Goal: Transaction & Acquisition: Purchase product/service

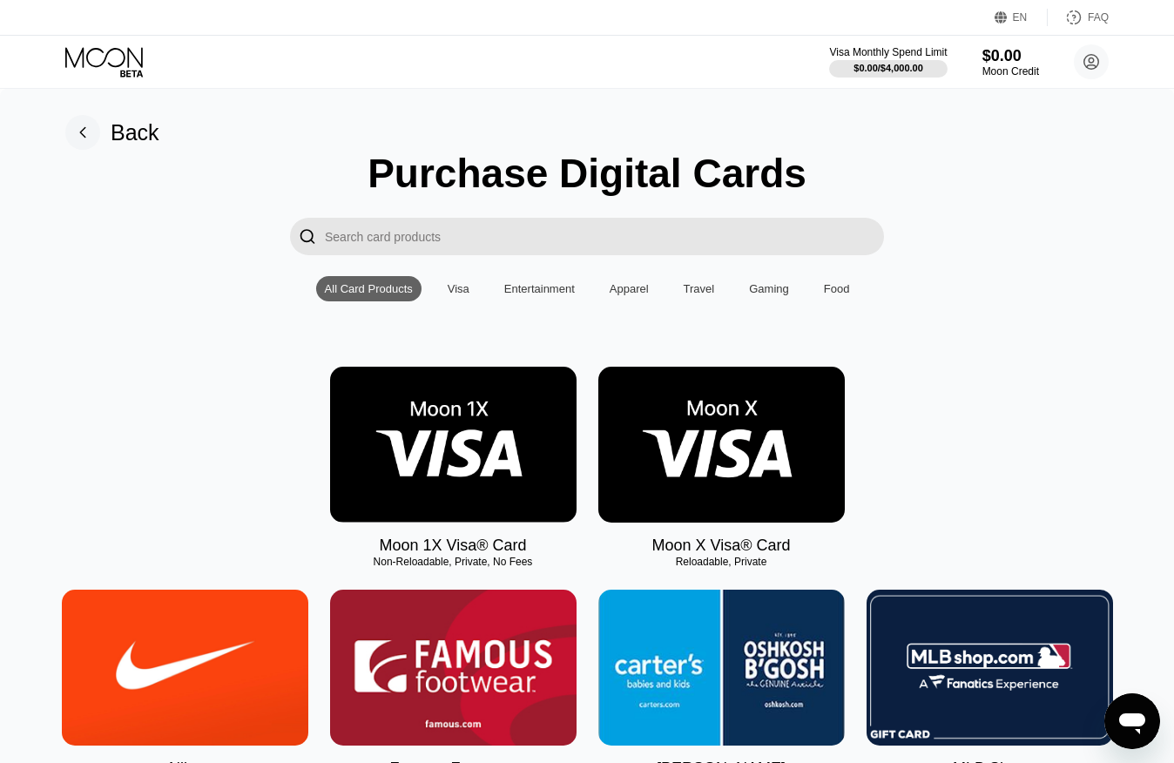
click at [450, 240] on input "Search card products" at bounding box center [604, 236] width 559 height 37
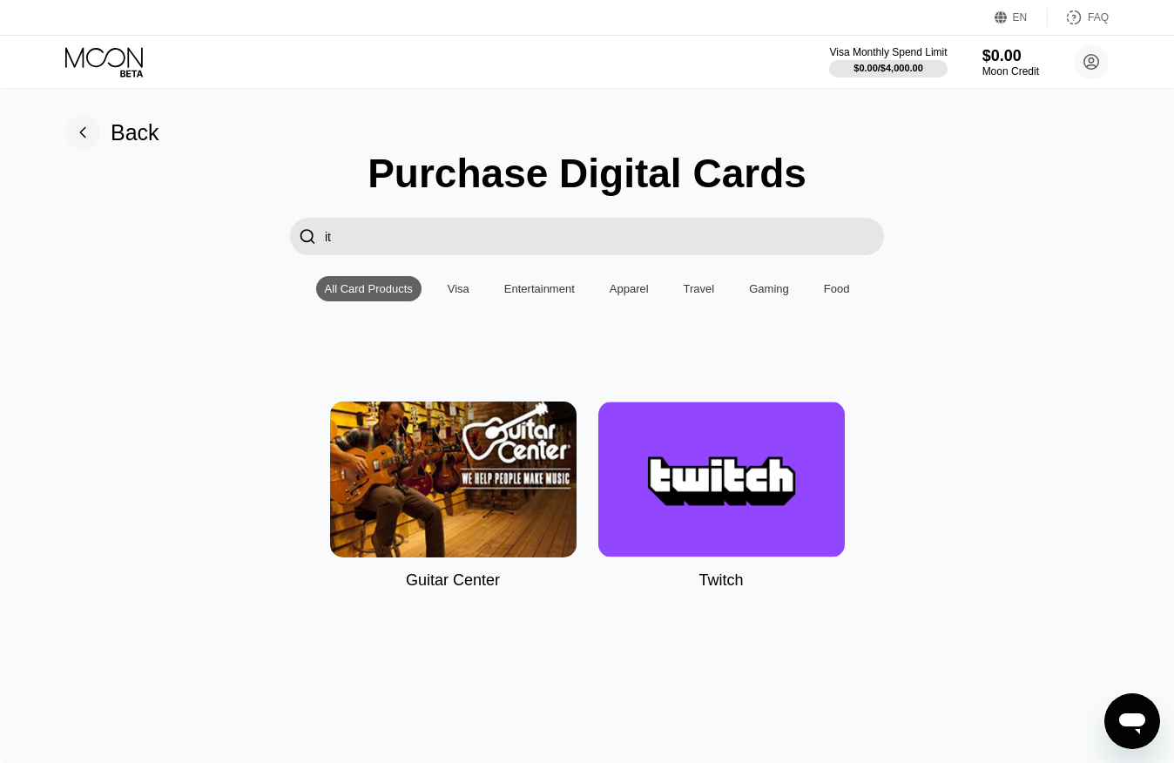
type input "i"
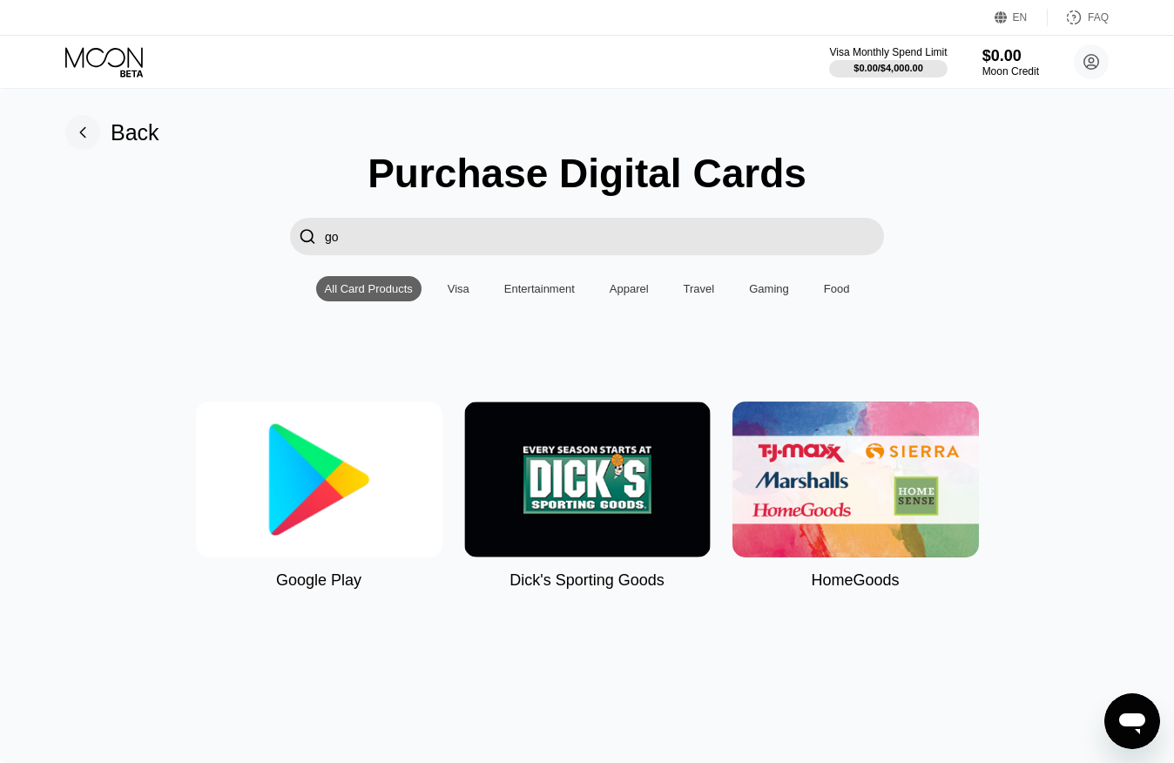
type input "g"
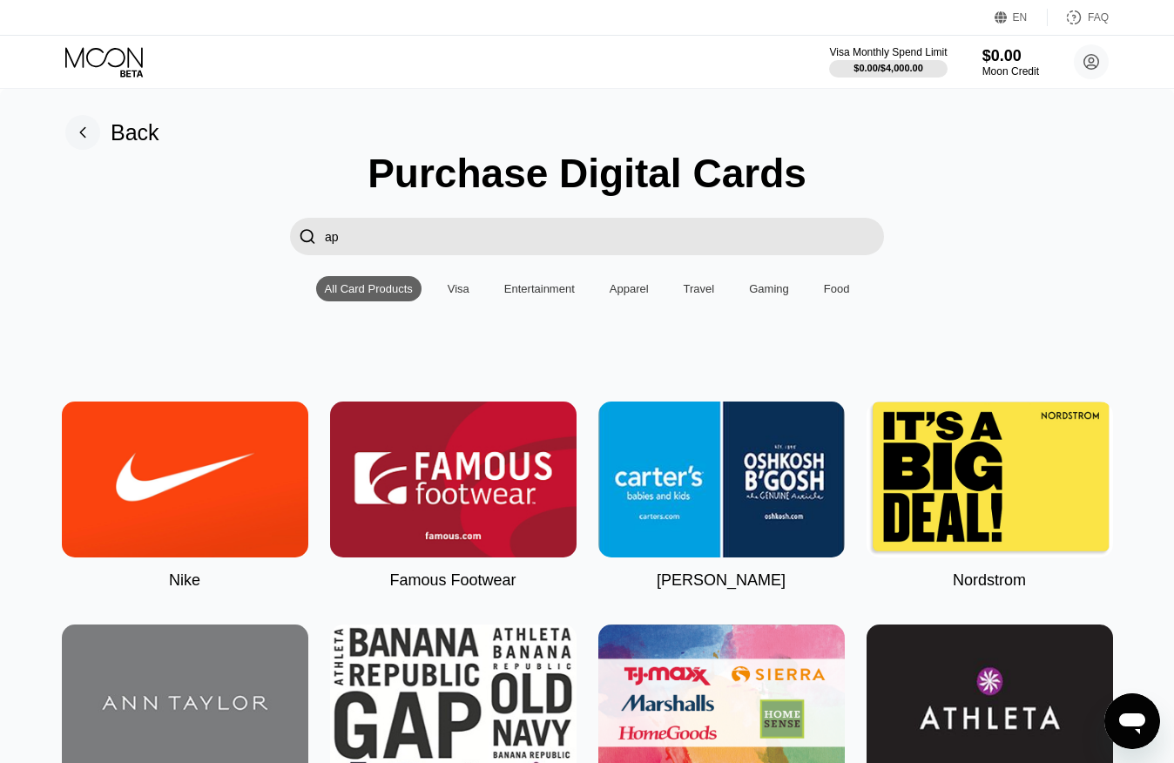
type input "a"
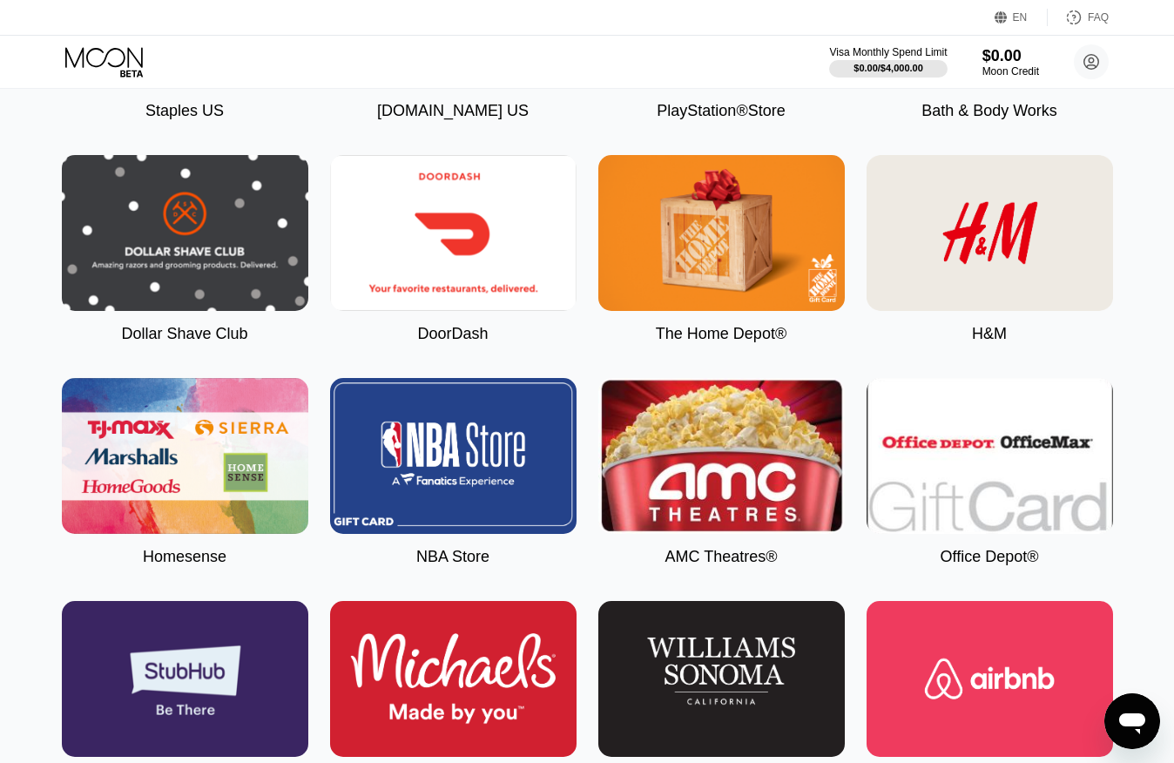
scroll to position [3358, 0]
